Goal: Transaction & Acquisition: Purchase product/service

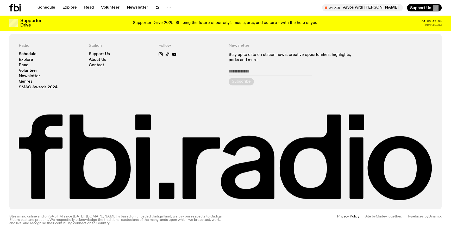
scroll to position [1221, 0]
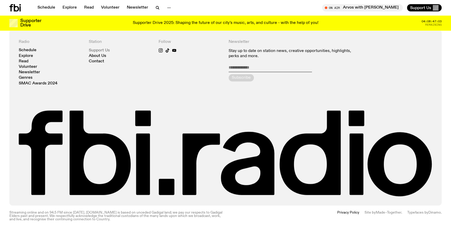
click at [104, 48] on link "Support Us" at bounding box center [99, 50] width 21 height 4
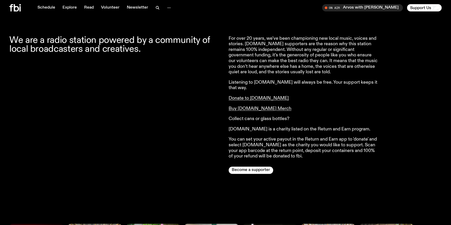
scroll to position [228, 0]
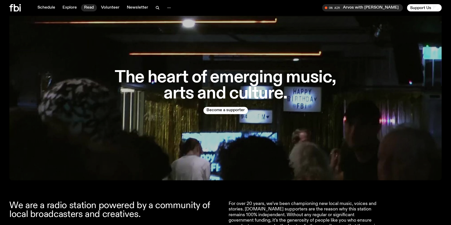
click at [87, 5] on link "Read" at bounding box center [89, 7] width 16 height 7
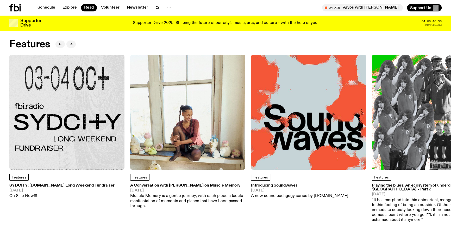
scroll to position [23, 0]
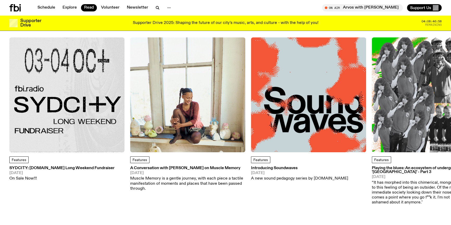
click at [80, 104] on img at bounding box center [66, 94] width 115 height 115
